Goal: Find specific page/section: Find specific page/section

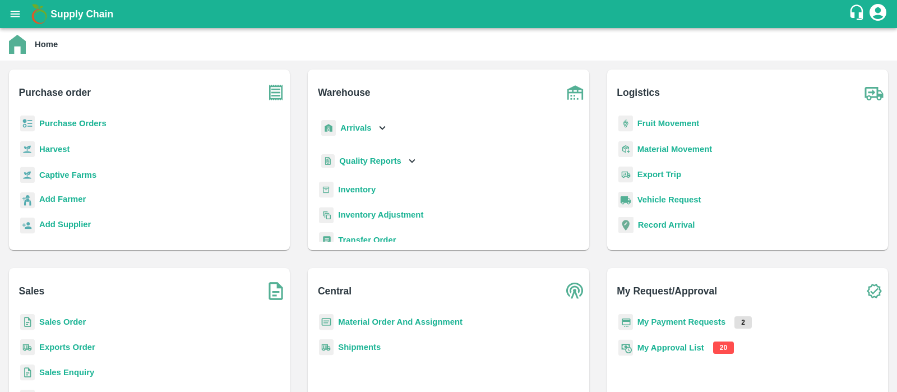
click at [674, 343] on b "My Approval List" at bounding box center [670, 347] width 67 height 9
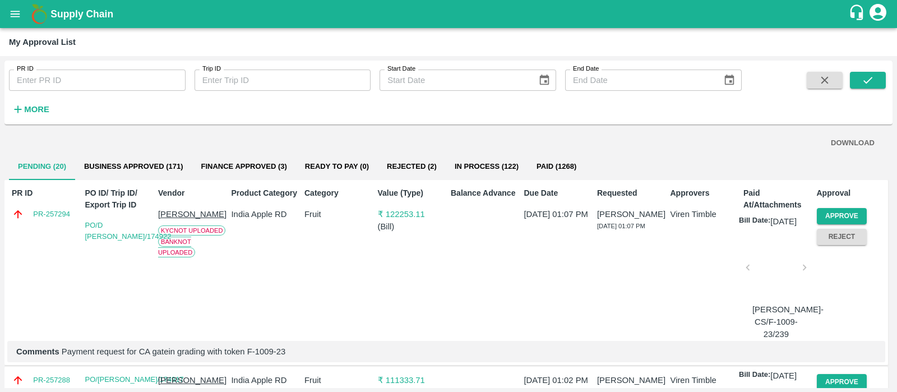
click at [145, 169] on button "Business Approved (171)" at bounding box center [133, 166] width 117 height 27
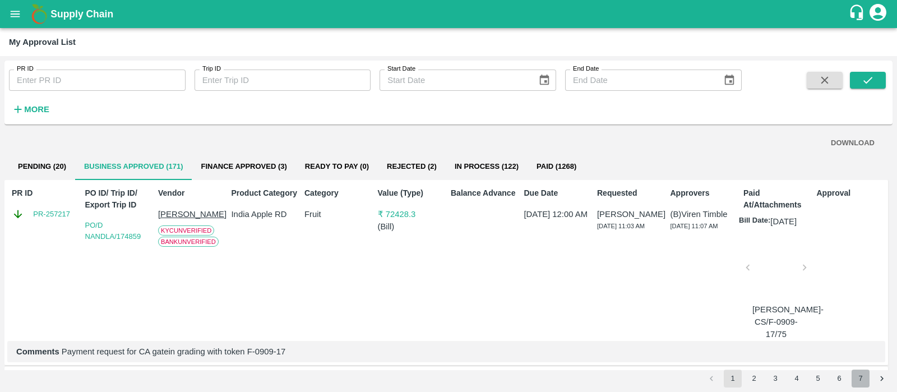
click at [860, 379] on button "7" at bounding box center [860, 378] width 18 height 18
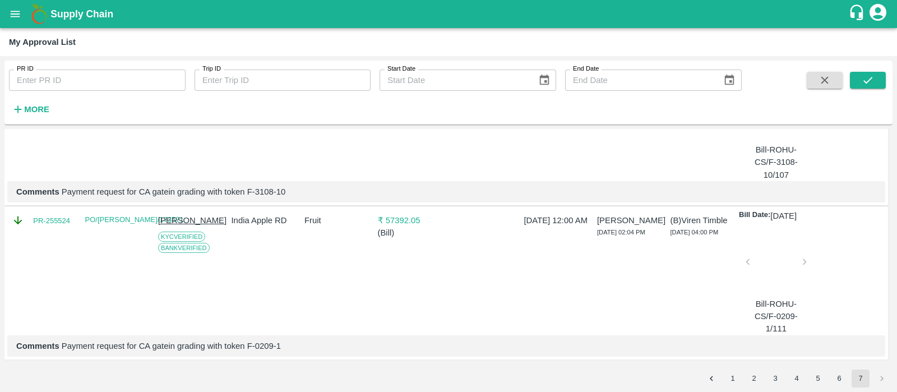
scroll to position [3298, 0]
click at [16, 5] on button "open drawer" at bounding box center [15, 14] width 26 height 26
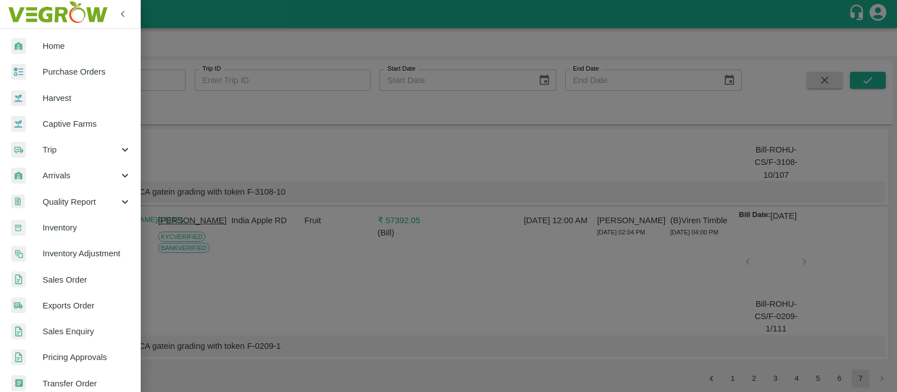
scroll to position [246, 0]
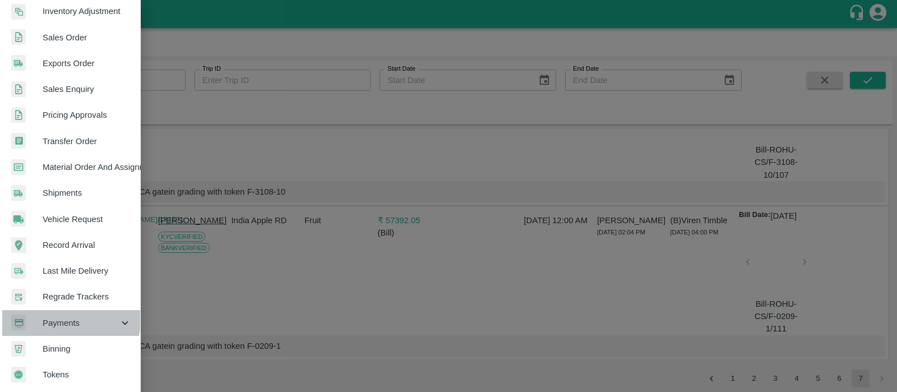
click at [68, 317] on span "Payments" at bounding box center [81, 323] width 76 height 12
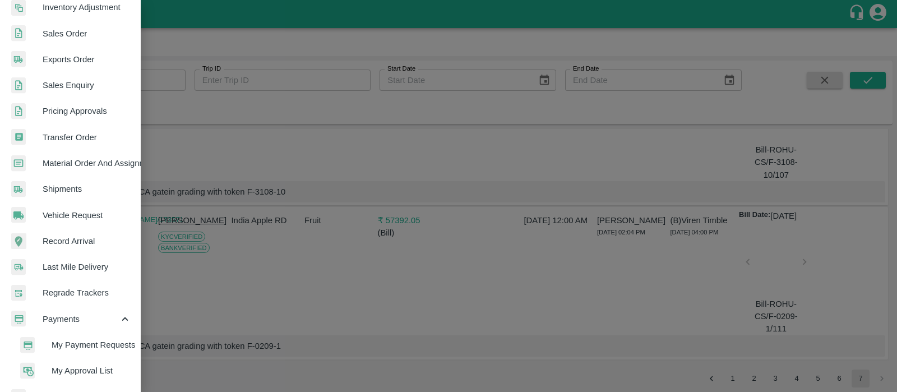
click at [61, 340] on span "My Payment Requests" at bounding box center [92, 345] width 80 height 12
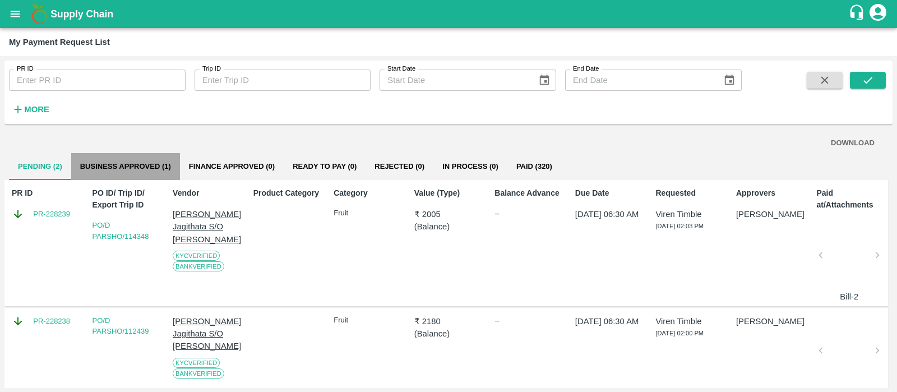
click at [166, 169] on button "Business Approved (1)" at bounding box center [125, 166] width 109 height 27
